Goal: Find contact information: Obtain details needed to contact an individual or organization

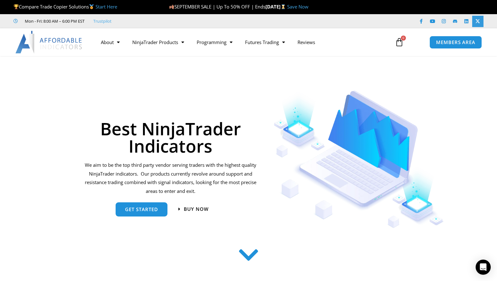
click at [480, 20] on icon at bounding box center [478, 21] width 5 height 5
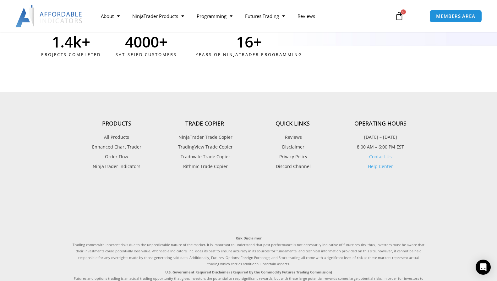
scroll to position [1709, 0]
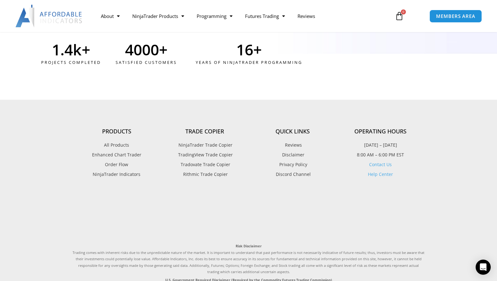
click at [378, 161] on link "Contact Us" at bounding box center [380, 164] width 23 height 6
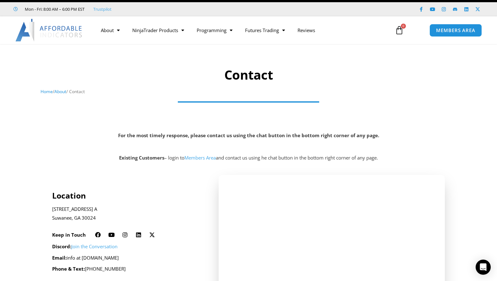
scroll to position [29, 0]
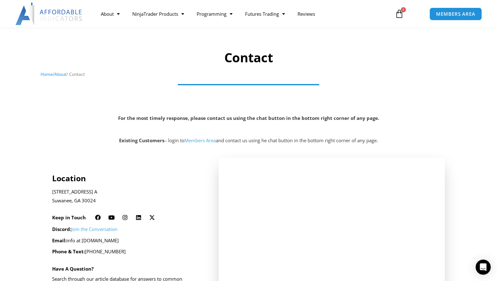
drag, startPoint x: 140, startPoint y: 238, endPoint x: 103, endPoint y: 240, distance: 37.2
click at [103, 240] on p "Email: info at [DOMAIN_NAME]" at bounding box center [127, 240] width 150 height 9
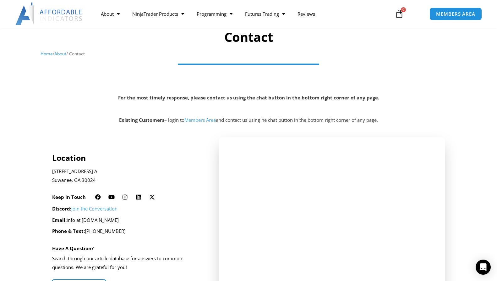
click at [149, 231] on p "Phone & Text: [PHONE_NUMBER]" at bounding box center [127, 231] width 150 height 9
drag, startPoint x: 139, startPoint y: 217, endPoint x: 69, endPoint y: 220, distance: 70.2
click at [69, 220] on p "Email: info at [DOMAIN_NAME]" at bounding box center [127, 220] width 150 height 9
copy p "info at [DOMAIN_NAME]"
